Goal: Task Accomplishment & Management: Manage account settings

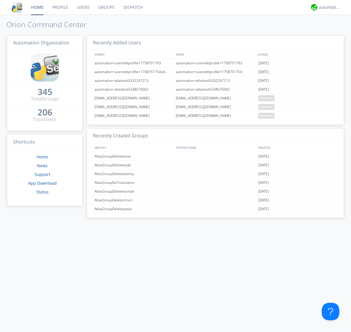
click at [83, 7] on link "Users" at bounding box center [82, 7] width 21 height 15
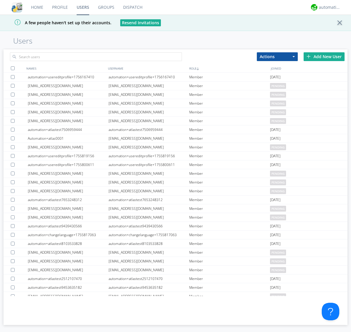
click at [324, 56] on div "Add New User" at bounding box center [323, 56] width 41 height 9
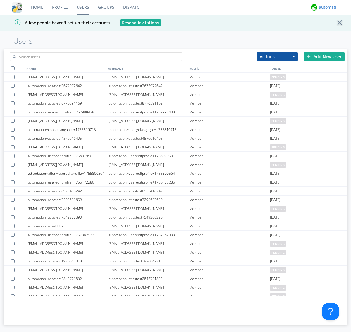
click at [328, 7] on div "automation+atlas" at bounding box center [330, 7] width 22 height 6
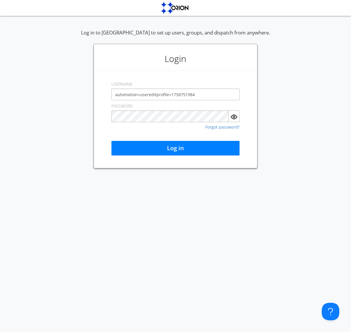
type input "automation+usereditprofile+1758751984"
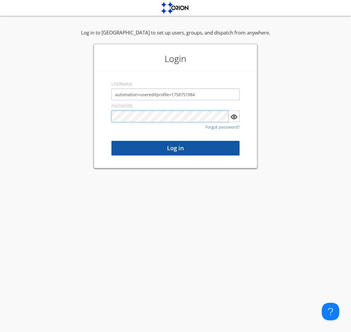
click at [175, 148] on button "Log in" at bounding box center [175, 148] width 128 height 15
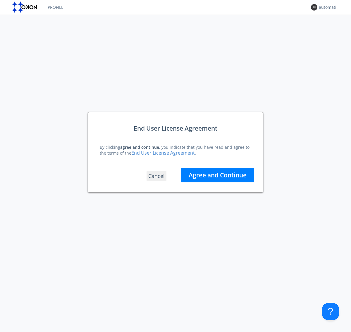
click at [217, 175] on button "Agree and Continue" at bounding box center [217, 175] width 73 height 15
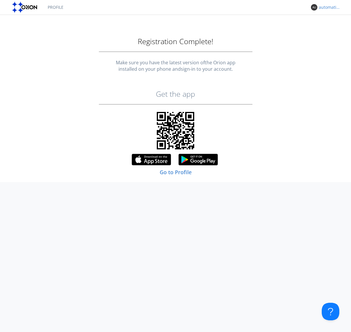
click at [328, 7] on div "automation+usereditprofile+1758751984" at bounding box center [330, 7] width 22 height 6
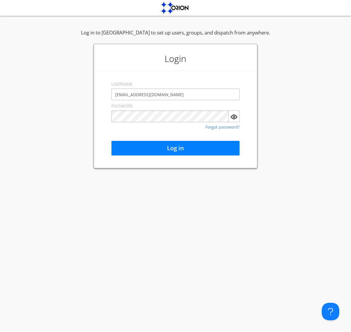
type input "[EMAIL_ADDRESS][DOMAIN_NAME]"
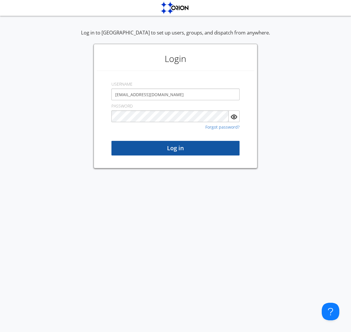
click at [175, 148] on button "Log in" at bounding box center [175, 148] width 128 height 15
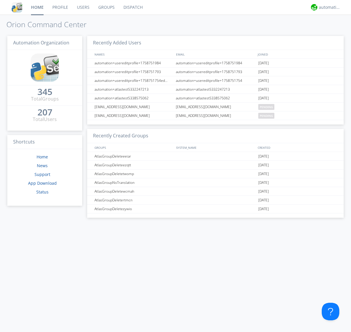
click at [83, 7] on link "Users" at bounding box center [82, 7] width 21 height 15
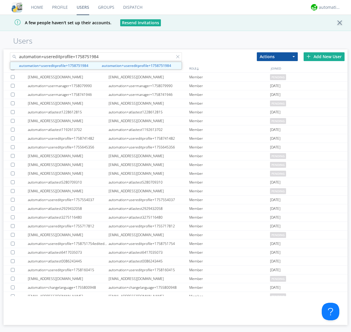
type input "automation+usereditprofile+1758751984"
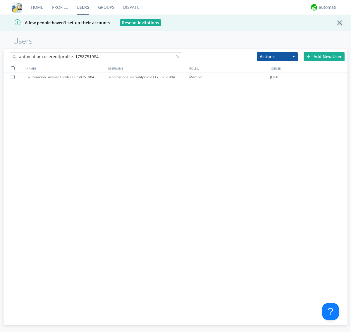
click at [149, 77] on div "automation+usereditprofile+1758751984" at bounding box center [148, 77] width 81 height 9
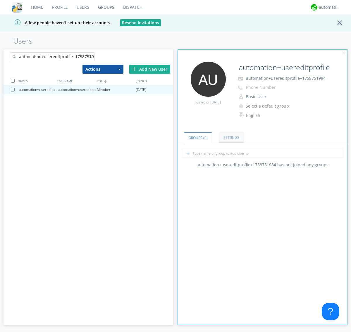
click at [230, 137] on link "Settings" at bounding box center [231, 137] width 25 height 10
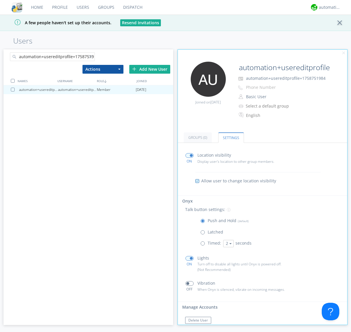
click at [201, 328] on button "Reset Password" at bounding box center [201, 331] width 32 height 7
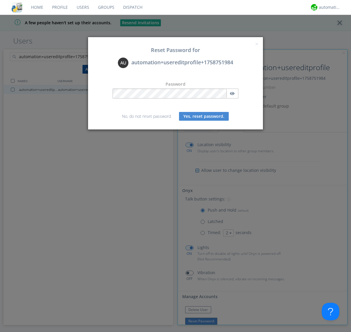
click at [204, 116] on button "Yes, reset password." at bounding box center [204, 116] width 50 height 9
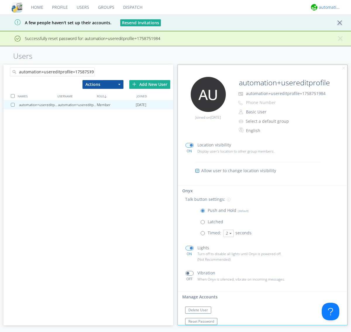
click at [328, 7] on div "automation+atlas" at bounding box center [330, 7] width 22 height 6
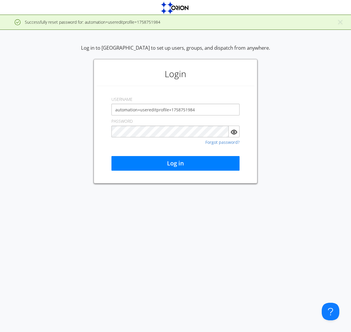
type input "automation+usereditprofile+1758751984"
click at [175, 163] on button "Log in" at bounding box center [175, 163] width 128 height 15
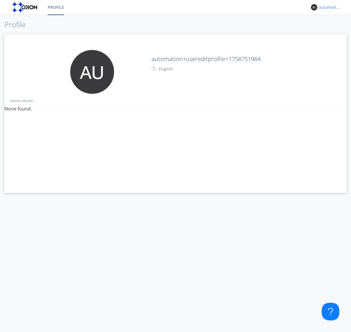
click at [328, 7] on div "automation+usereditprofile+1758751984" at bounding box center [330, 7] width 22 height 6
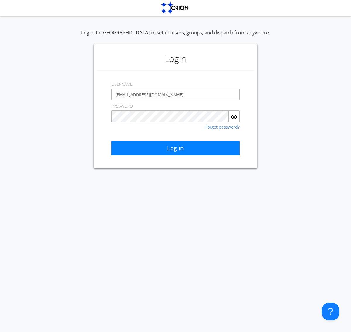
type input "[EMAIL_ADDRESS][DOMAIN_NAME]"
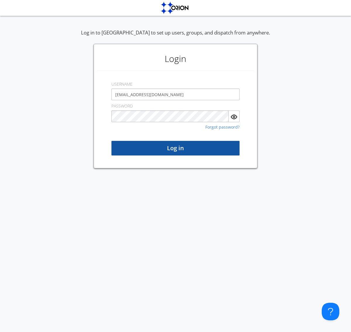
click at [175, 148] on button "Log in" at bounding box center [175, 148] width 128 height 15
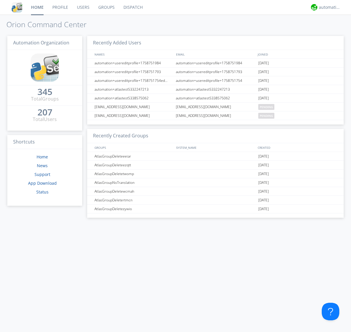
click at [83, 7] on link "Users" at bounding box center [82, 7] width 21 height 15
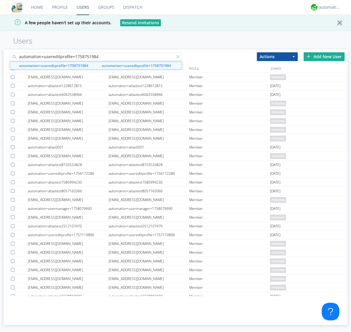
type input "automation+usereditprofile+1758751984"
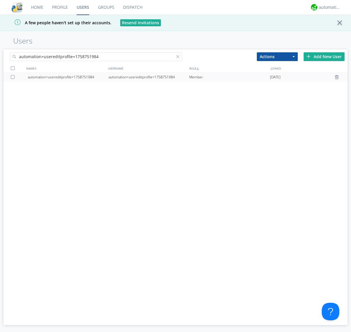
click at [14, 77] on div at bounding box center [14, 77] width 6 height 4
click at [277, 56] on button "Actions" at bounding box center [277, 56] width 41 height 9
click at [0, 0] on link "Delete User" at bounding box center [0, 0] width 0 height 0
